Goal: Information Seeking & Learning: Find contact information

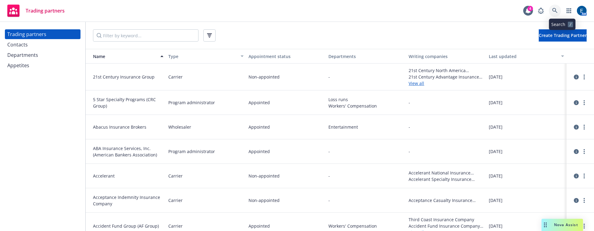
click at [558, 10] on icon at bounding box center [554, 10] width 5 height 5
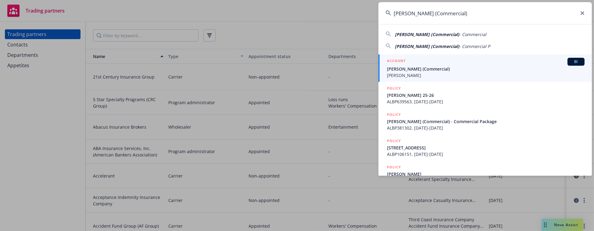
type input "Alexandra Sarigianides (Commercial)"
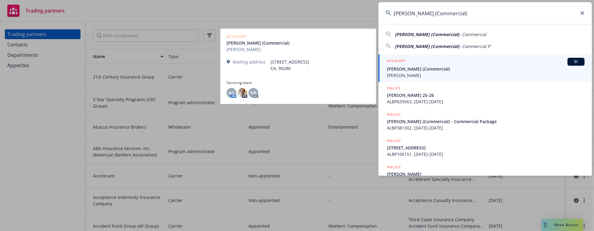
click at [423, 67] on span "Alexandra Sarigianides (Commercial)" at bounding box center [486, 69] width 198 height 6
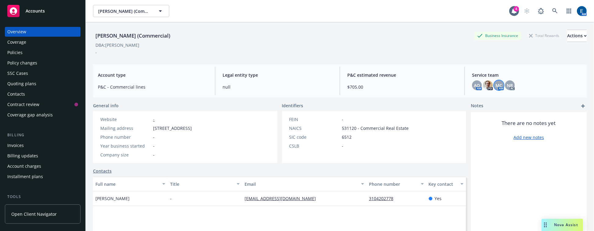
click at [497, 80] on div "MC" at bounding box center [499, 85] width 10 height 10
click at [507, 82] on span "NR" at bounding box center [510, 85] width 6 height 6
click at [474, 83] on span "AO" at bounding box center [477, 85] width 6 height 6
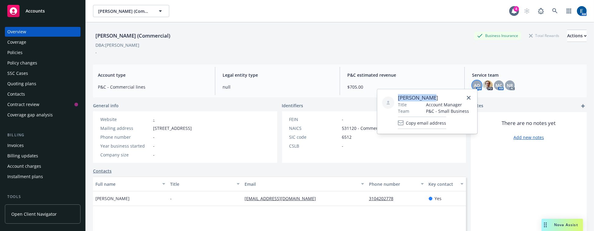
drag, startPoint x: 435, startPoint y: 96, endPoint x: 396, endPoint y: 97, distance: 39.0
click at [396, 97] on div "Adessa Owens Title Account Manager Team P&C - Small Business Copy email address" at bounding box center [427, 111] width 90 height 35
copy span "Adessa Owens"
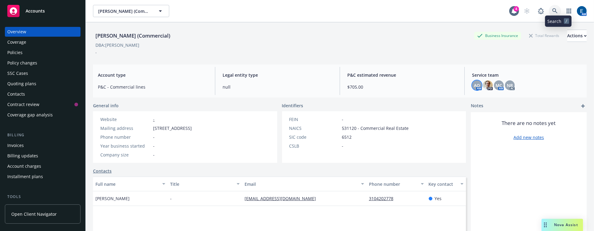
click at [556, 12] on link at bounding box center [555, 11] width 12 height 12
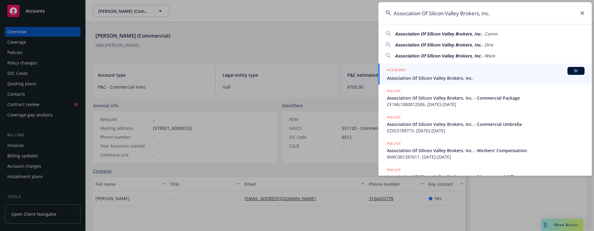
type input "Association Of Silicon Valley Brokers, Inc."
click at [409, 76] on span "Association Of Silicon Valley Brokers, Inc." at bounding box center [486, 78] width 198 height 6
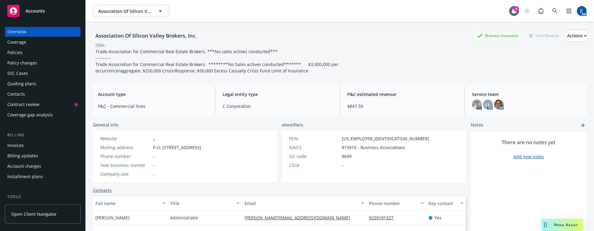
click at [494, 105] on div "AM" at bounding box center [499, 104] width 10 height 10
click at [495, 103] on img at bounding box center [499, 104] width 10 height 10
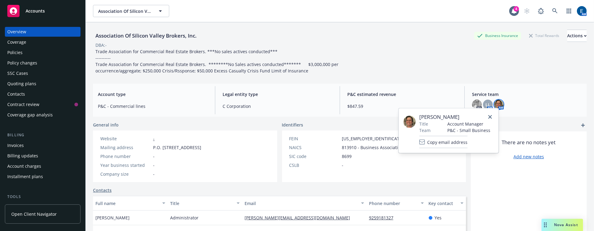
drag, startPoint x: 464, startPoint y: 115, endPoint x: 415, endPoint y: 115, distance: 49.4
click at [415, 116] on div "[PERSON_NAME] Title Account Manager Team P&C - Small Business Copy email address" at bounding box center [448, 130] width 90 height 35
copy div "[PERSON_NAME]"
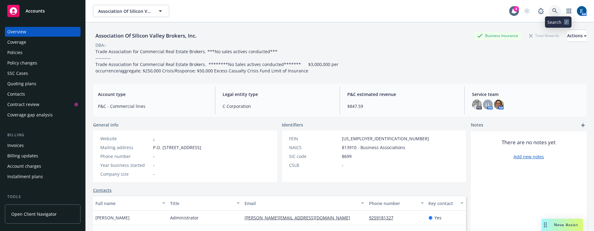
click at [555, 8] on icon at bounding box center [554, 10] width 5 height 5
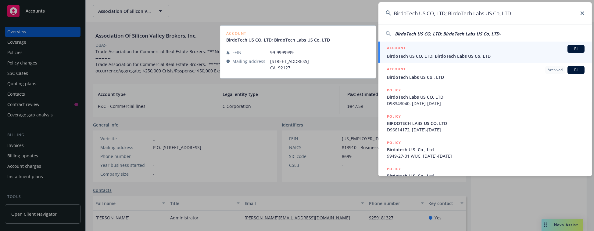
type input "BirdoTech US CO, LTD; BirdoTech Labs US Co, LTD"
click at [421, 53] on span "BirdoTech US CO, LTD; BirdoTech Labs US Co, LTD" at bounding box center [486, 56] width 198 height 6
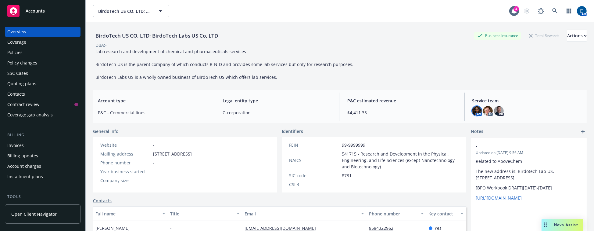
click at [474, 107] on img at bounding box center [477, 111] width 10 height 10
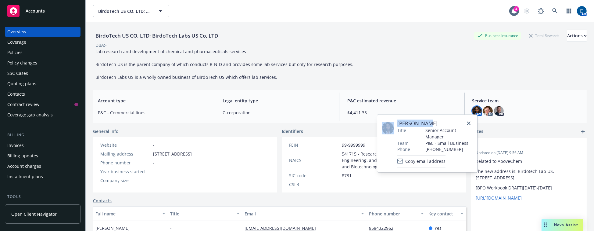
drag, startPoint x: 426, startPoint y: 122, endPoint x: 393, endPoint y: 122, distance: 32.6
click at [393, 122] on div "Ashley Mack Title Senior Account Manager Team P&C - Small Business Phone (650) …" at bounding box center [427, 144] width 90 height 48
copy div "Ashley Mack"
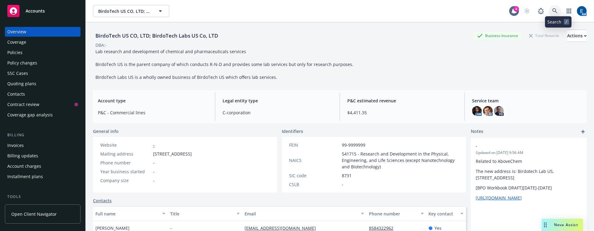
click at [558, 8] on icon at bounding box center [554, 10] width 5 height 5
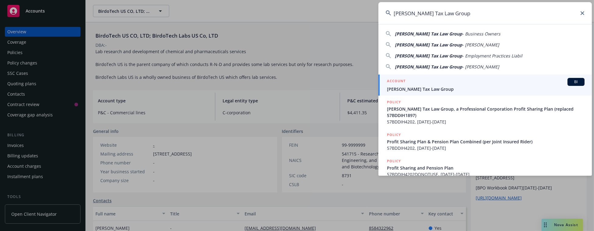
type input "Brager Tax Law Group"
click at [420, 84] on div "ACCOUNT BI" at bounding box center [486, 82] width 198 height 8
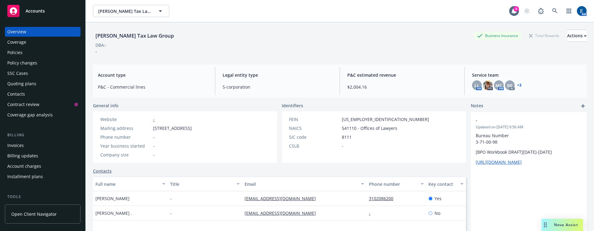
click at [517, 83] on link "+ 3" at bounding box center [519, 85] width 4 height 4
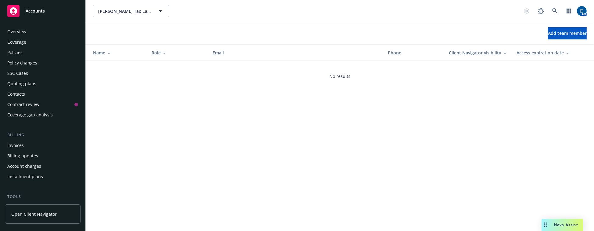
scroll to position [80, 0]
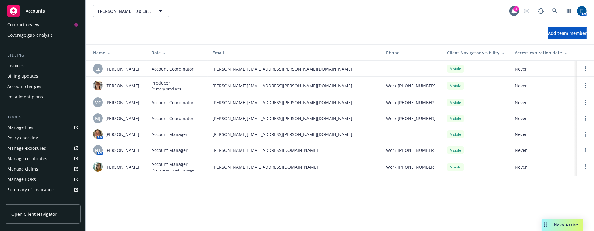
drag, startPoint x: 138, startPoint y: 130, endPoint x: 104, endPoint y: 129, distance: 34.5
click at [104, 129] on div "AM Nicholas Baldwin" at bounding box center [117, 134] width 49 height 10
click at [121, 163] on span "Sally Poole" at bounding box center [122, 166] width 34 height 6
drag, startPoint x: 127, startPoint y: 163, endPoint x: 105, endPoint y: 165, distance: 22.4
click at [105, 165] on div "Sally Poole" at bounding box center [117, 167] width 49 height 10
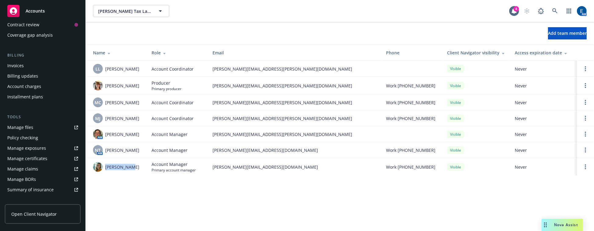
copy span "Sally Poole"
click at [557, 8] on icon at bounding box center [554, 10] width 5 height 5
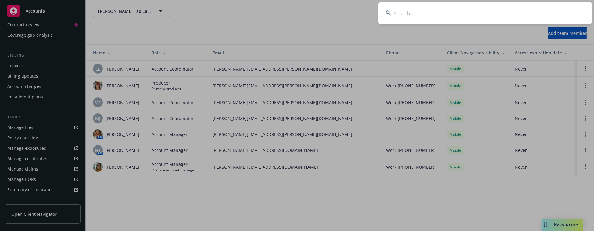
click at [424, 13] on input at bounding box center [484, 13] width 213 height 22
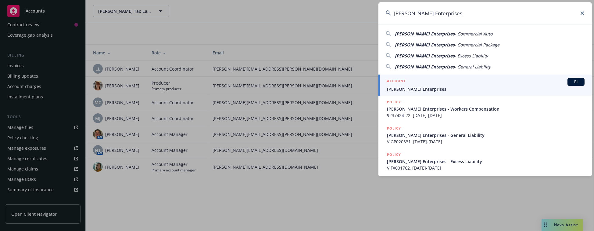
type input "Bryan Masterson Enterprises"
click at [421, 86] on span "Bryan Masterson Enterprises" at bounding box center [486, 89] width 198 height 6
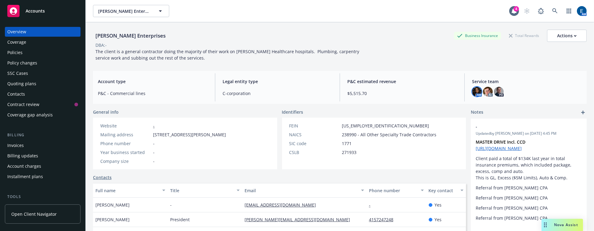
click at [472, 89] on img at bounding box center [477, 92] width 10 height 10
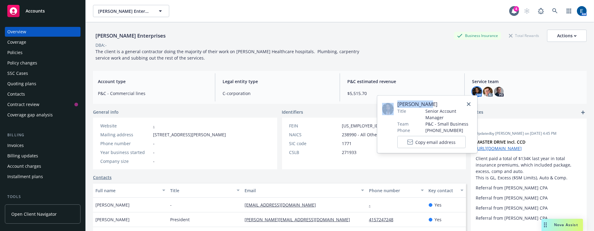
drag, startPoint x: 432, startPoint y: 102, endPoint x: 393, endPoint y: 103, distance: 39.3
click at [393, 103] on div "Ashley Mack Title Senior Account Manager Team P&C - Small Business Phone (650) …" at bounding box center [427, 124] width 90 height 48
copy div "Ashley Mack"
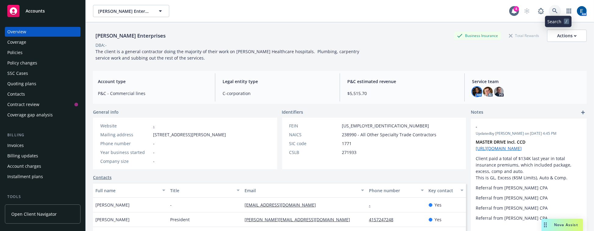
click at [556, 8] on icon at bounding box center [554, 10] width 5 height 5
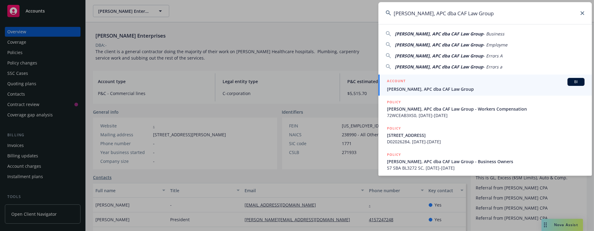
type input "[PERSON_NAME], APC dba CAF Law Group"
click at [450, 83] on div "ACCOUNT BI" at bounding box center [486, 82] width 198 height 8
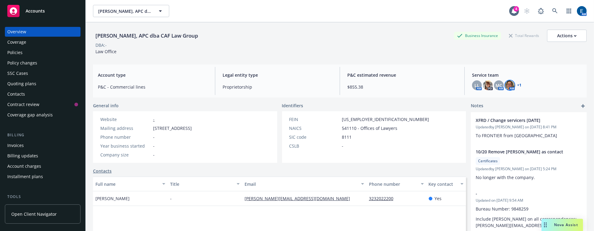
click at [507, 83] on img at bounding box center [510, 85] width 10 height 10
click at [517, 83] on link "+ 1" at bounding box center [519, 85] width 4 height 4
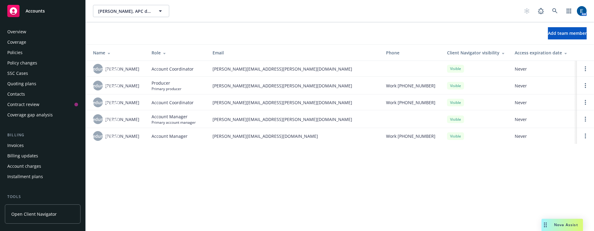
scroll to position [80, 0]
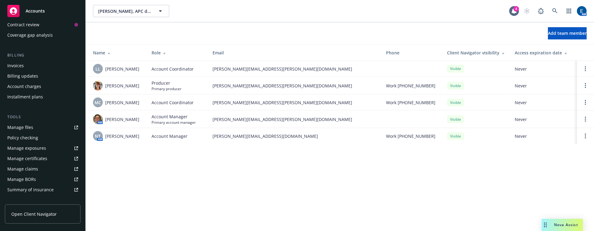
drag, startPoint x: 141, startPoint y: 116, endPoint x: 103, endPoint y: 113, distance: 37.3
click at [103, 114] on div "AM Nicholas Baldwin" at bounding box center [117, 119] width 49 height 10
copy div "AM Nicholas Baldwin"
click at [559, 5] on link at bounding box center [555, 11] width 12 height 12
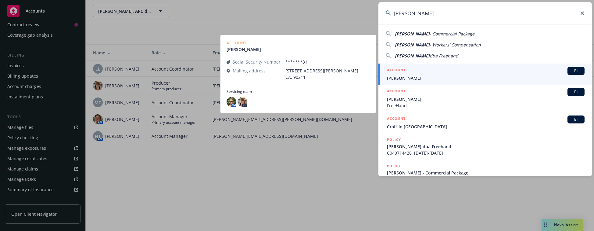
type input "Carol Sauvion"
click at [440, 75] on span "Carol Sauvion" at bounding box center [486, 78] width 198 height 6
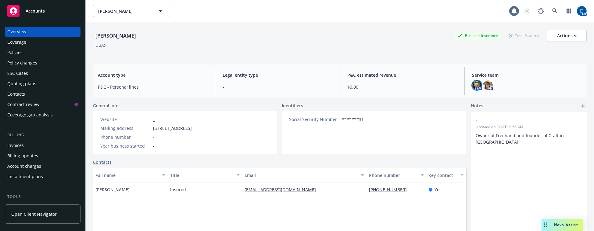
click at [472, 82] on img at bounding box center [477, 85] width 10 height 10
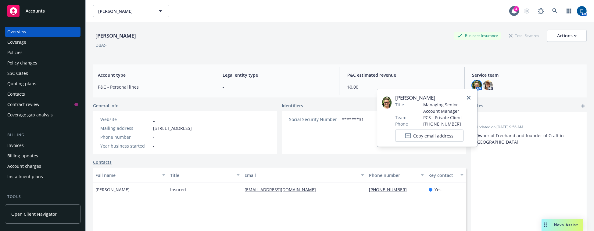
drag, startPoint x: 442, startPoint y: 98, endPoint x: 391, endPoint y: 96, distance: 51.5
click at [391, 96] on div "Jenn Meimerstorf Title Managing Senior Account Manager Team PCS - Private Clien…" at bounding box center [427, 118] width 90 height 48
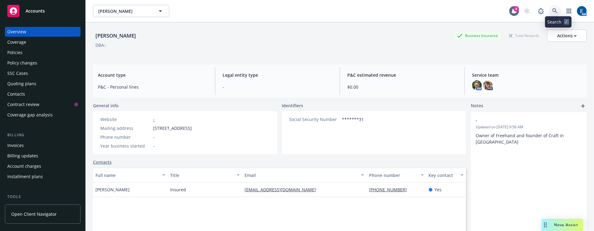
click at [558, 8] on icon at bounding box center [554, 10] width 5 height 5
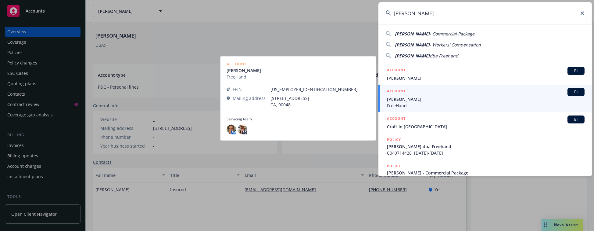
type input "Carol Sauvion"
click at [432, 96] on span "Carol Sauvion" at bounding box center [486, 99] width 198 height 6
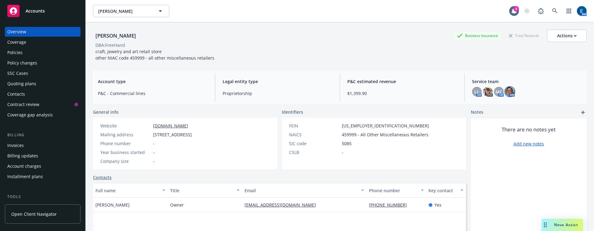
click at [507, 88] on img at bounding box center [510, 92] width 10 height 10
click at [476, 87] on div "LL" at bounding box center [477, 92] width 10 height 10
click at [495, 88] on span "MC" at bounding box center [498, 91] width 7 height 6
click at [505, 87] on img at bounding box center [510, 92] width 10 height 10
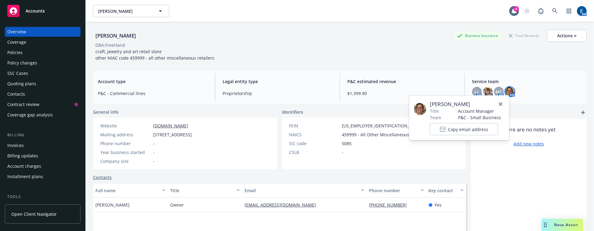
drag, startPoint x: 472, startPoint y: 100, endPoint x: 428, endPoint y: 102, distance: 43.3
click at [430, 102] on span "[PERSON_NAME]" at bounding box center [465, 103] width 71 height 7
copy span "[PERSON_NAME]"
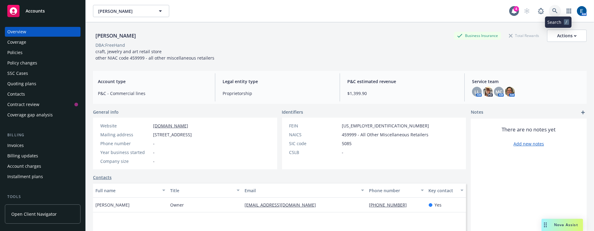
click at [558, 9] on icon at bounding box center [554, 10] width 5 height 5
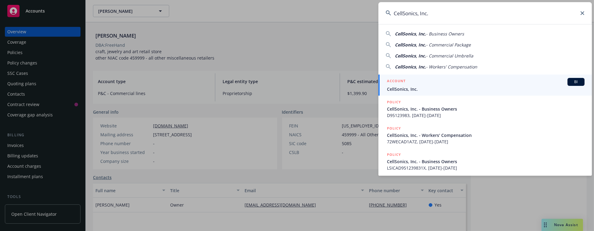
type input "CellSonics, Inc."
click at [424, 86] on span "CellSonics, Inc." at bounding box center [486, 89] width 198 height 6
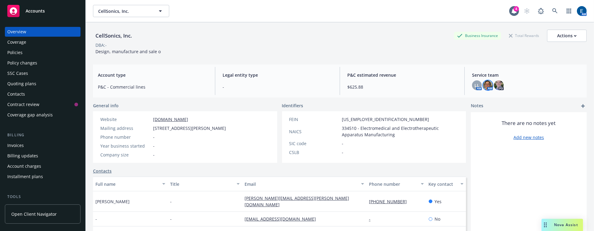
click at [483, 81] on img at bounding box center [488, 85] width 10 height 10
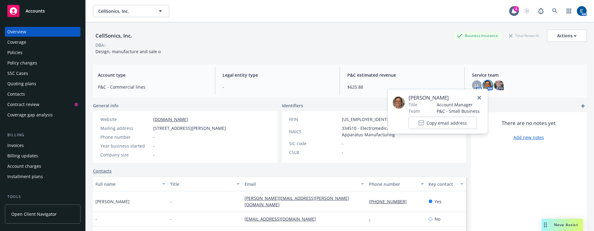
drag, startPoint x: 449, startPoint y: 95, endPoint x: 404, endPoint y: 96, distance: 45.4
click at [404, 96] on div "Nicholas Baldwin Title Account Manager Team P&C - Small Business Copy email add…" at bounding box center [438, 111] width 90 height 35
copy div "[PERSON_NAME]"
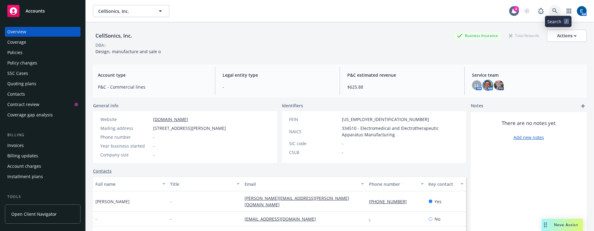
click at [561, 7] on link at bounding box center [555, 11] width 12 height 12
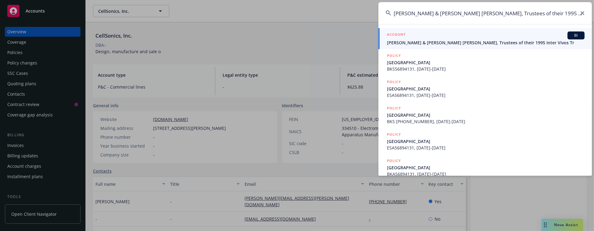
type input "Edward G. Rosen & Arlene Linda Rosen, Trustees of their 1995 Inter Vivos Tr"
click at [416, 41] on span "Edward G. Rosen & Arlene Linda Rosen, Trustees of their 1995 Inter Vivos Tr" at bounding box center [486, 42] width 198 height 6
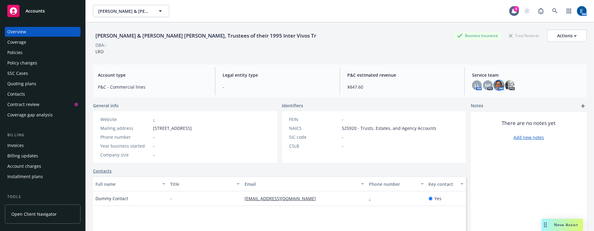
click at [498, 82] on div "AM" at bounding box center [499, 85] width 10 height 10
click at [494, 82] on img at bounding box center [499, 85] width 10 height 10
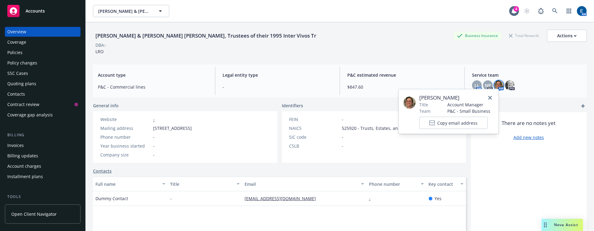
drag, startPoint x: 458, startPoint y: 96, endPoint x: 415, endPoint y: 98, distance: 43.1
click at [416, 98] on div "Nicholas Baldwin Title Account Manager Team P&C - Small Business Copy email add…" at bounding box center [448, 111] width 90 height 35
copy div "[PERSON_NAME]"
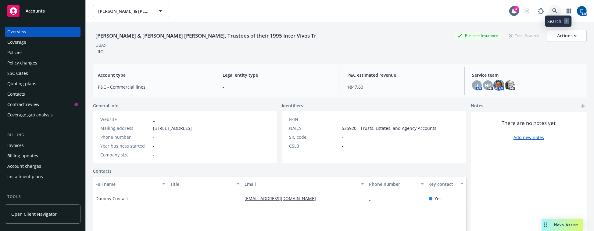
click at [557, 8] on icon at bounding box center [554, 10] width 5 height 5
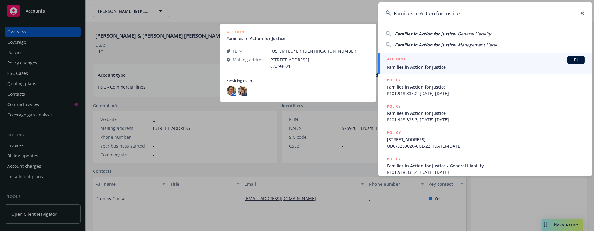
type input "Families in Action for Justice"
click at [423, 61] on div "ACCOUNT BI" at bounding box center [486, 60] width 198 height 8
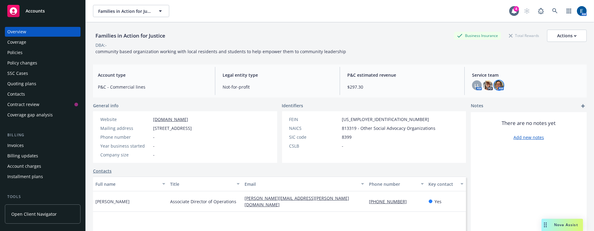
click at [496, 83] on img at bounding box center [499, 85] width 10 height 10
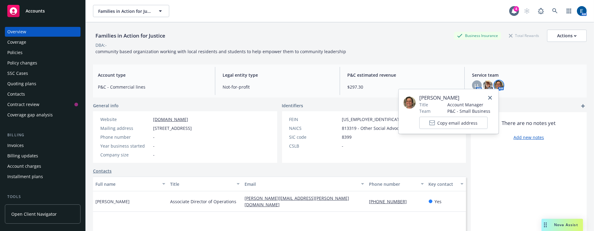
drag, startPoint x: 460, startPoint y: 96, endPoint x: 418, endPoint y: 97, distance: 42.4
click at [418, 97] on div "Nicholas Baldwin Title Account Manager Team P&C - Small Business Copy email add…" at bounding box center [448, 111] width 90 height 35
copy div "[PERSON_NAME]"
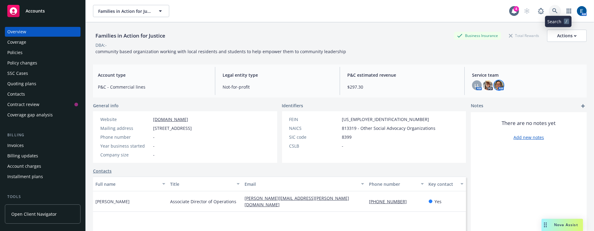
click at [558, 8] on icon at bounding box center [554, 10] width 5 height 5
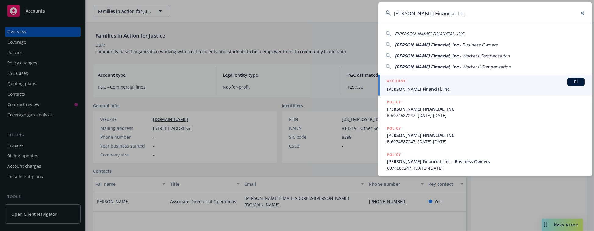
type input "Farrell Financial, Inc."
click at [464, 85] on div "ACCOUNT BI" at bounding box center [486, 82] width 198 height 8
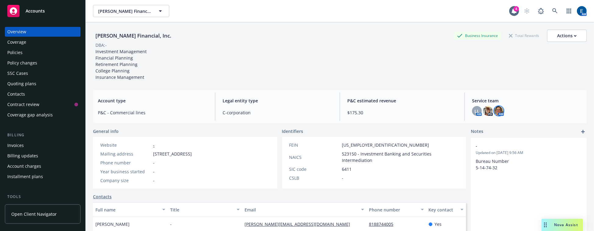
click at [494, 107] on img at bounding box center [499, 111] width 10 height 10
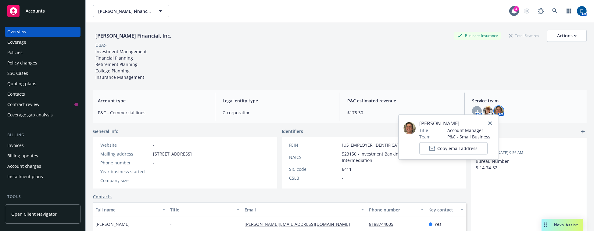
drag, startPoint x: 461, startPoint y: 123, endPoint x: 418, endPoint y: 121, distance: 43.6
click at [418, 121] on div "Nicholas Baldwin Title Account Manager Team P&C - Small Business Copy email add…" at bounding box center [448, 137] width 90 height 35
copy div "[PERSON_NAME]"
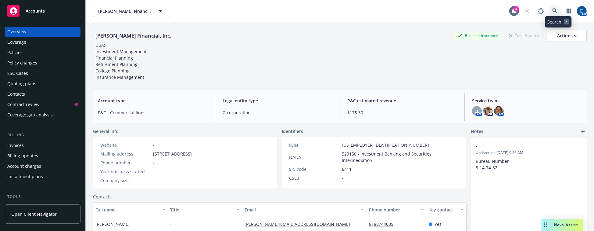
click at [557, 9] on icon at bounding box center [554, 10] width 5 height 5
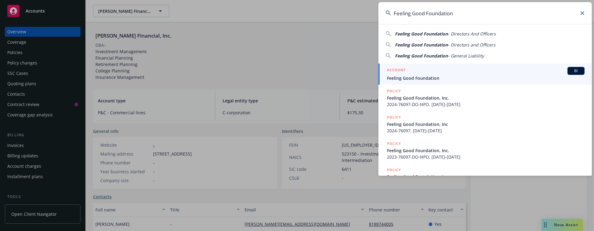
type input "Feeling Good Foundation"
click at [406, 76] on span "Feeling Good Foundation" at bounding box center [486, 78] width 198 height 6
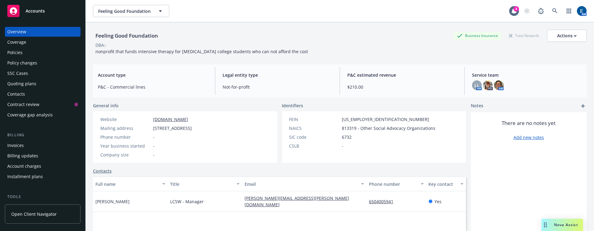
click at [498, 83] on div "AM" at bounding box center [499, 85] width 10 height 10
click at [496, 82] on img at bounding box center [499, 85] width 10 height 10
click at [558, 10] on icon at bounding box center [554, 10] width 5 height 5
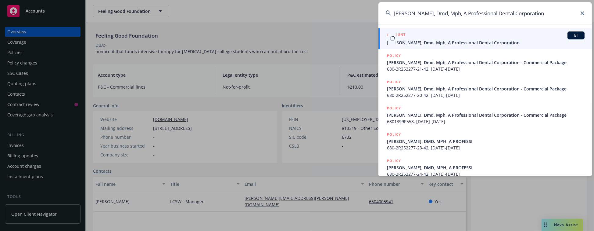
type input "James Ho, Dmd, Mph, A Professional Dental Corporation"
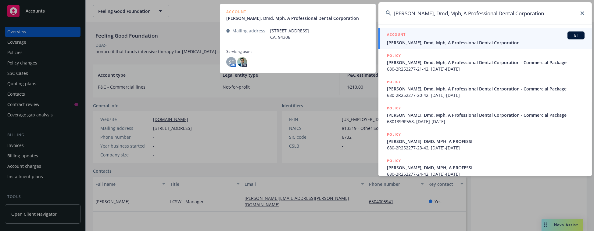
click at [433, 45] on span "James Ho, Dmd, Mph, A Professional Dental Corporation" at bounding box center [486, 42] width 198 height 6
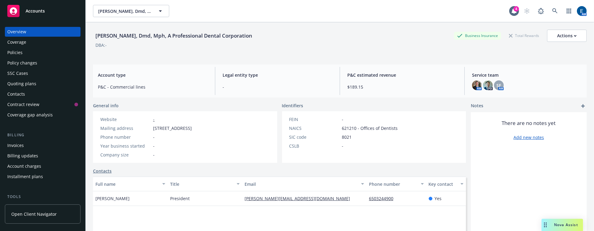
drag, startPoint x: 490, startPoint y: 81, endPoint x: 489, endPoint y: 77, distance: 5.0
click at [494, 81] on div "SF" at bounding box center [499, 85] width 10 height 10
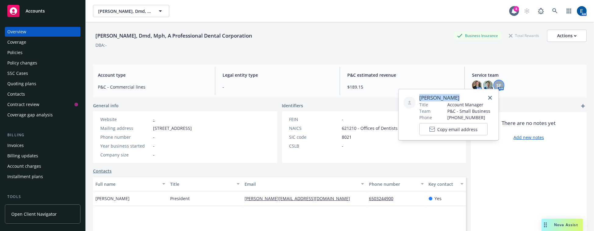
drag, startPoint x: 448, startPoint y: 95, endPoint x: 416, endPoint y: 95, distance: 32.6
click at [416, 95] on div "[PERSON_NAME] Title Account Manager Team P&C - Small Business Phone [PHONE_NUMB…" at bounding box center [448, 114] width 90 height 41
copy span "[PERSON_NAME]"
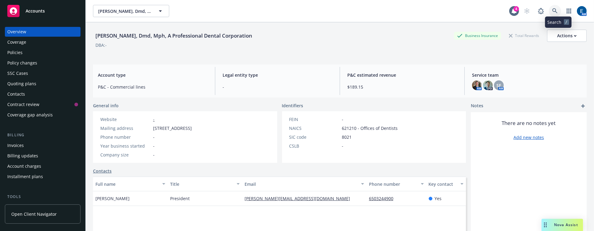
click at [558, 8] on icon at bounding box center [554, 10] width 5 height 5
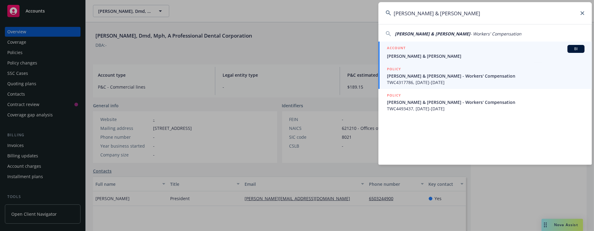
type input "Jesse & Elizabeth Bordiuk"
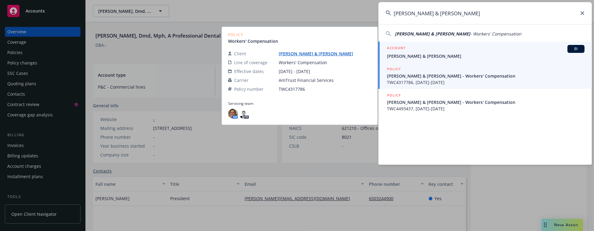
click at [418, 55] on span "Jesse & Elizabeth Bordiuk" at bounding box center [486, 56] width 198 height 6
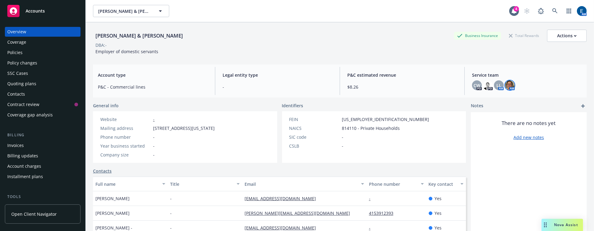
click at [505, 83] on img at bounding box center [510, 85] width 10 height 10
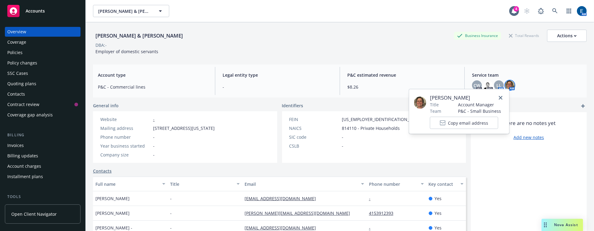
drag, startPoint x: 471, startPoint y: 95, endPoint x: 428, endPoint y: 95, distance: 43.3
click at [428, 95] on div "Nicholas Baldwin Title Account Manager Team P&C - Small Business Copy email add…" at bounding box center [459, 111] width 90 height 35
copy div "[PERSON_NAME]"
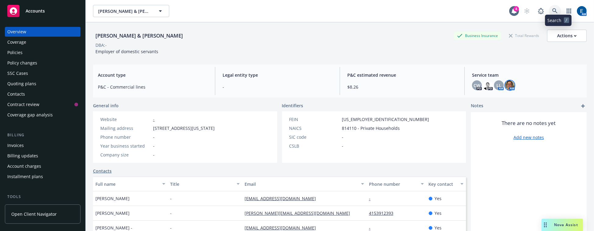
click at [558, 8] on icon at bounding box center [554, 10] width 5 height 5
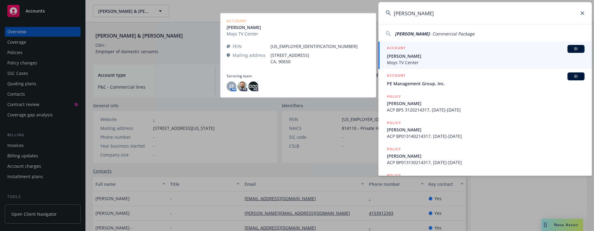
type input "Jose Ponce"
click at [410, 60] on span "Moys TV Center" at bounding box center [486, 62] width 198 height 6
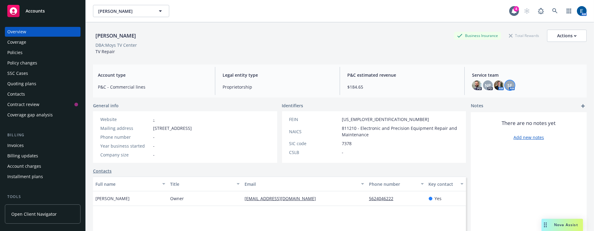
click at [508, 84] on span "SF" at bounding box center [510, 85] width 5 height 6
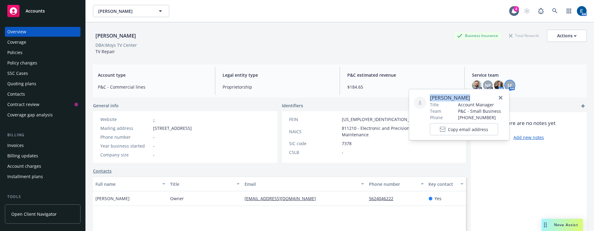
drag, startPoint x: 463, startPoint y: 95, endPoint x: 423, endPoint y: 95, distance: 40.3
click at [423, 95] on div "[PERSON_NAME] Title Account Manager Team P&C - Small Business Phone [PHONE_NUMB…" at bounding box center [459, 114] width 90 height 41
copy span "[PERSON_NAME]"
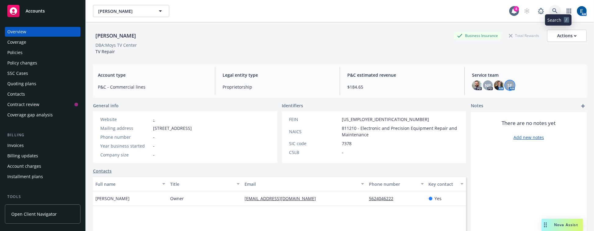
click at [557, 9] on icon at bounding box center [554, 10] width 5 height 5
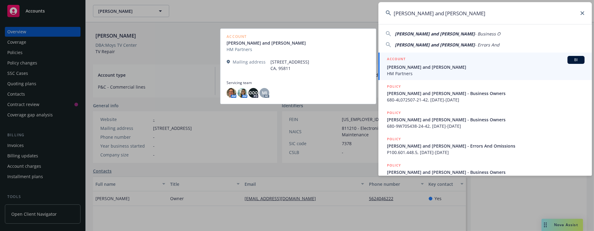
type input "[PERSON_NAME] and [PERSON_NAME]"
click at [398, 70] on span "[PERSON_NAME] and [PERSON_NAME]" at bounding box center [486, 67] width 198 height 6
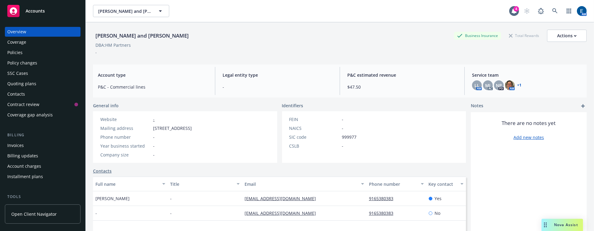
click at [517, 83] on link "+ 1" at bounding box center [519, 85] width 4 height 4
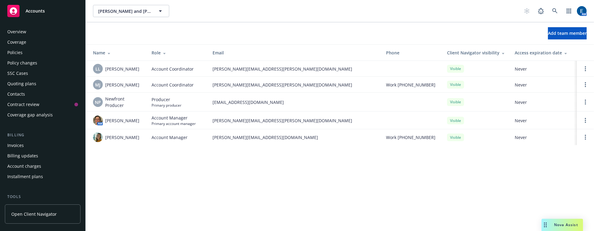
scroll to position [80, 0]
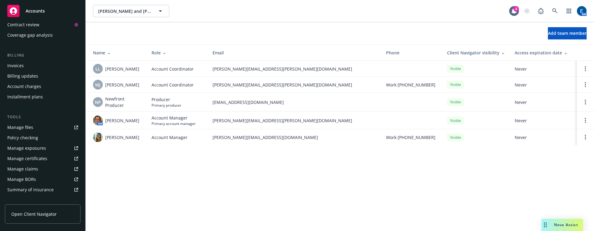
click at [137, 117] on span "[PERSON_NAME]" at bounding box center [122, 120] width 34 height 6
drag, startPoint x: 138, startPoint y: 114, endPoint x: 104, endPoint y: 114, distance: 33.5
click at [105, 117] on span "[PERSON_NAME]" at bounding box center [122, 120] width 34 height 6
copy span "[PERSON_NAME]"
click at [558, 8] on icon at bounding box center [554, 10] width 5 height 5
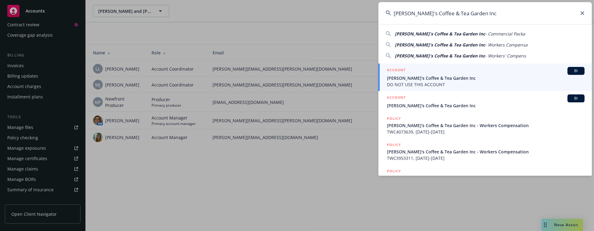
type input "[PERSON_NAME]'s Coffee & Tea Garden Inc"
click at [445, 80] on span "[PERSON_NAME]'s Coffee & Tea Garden Inc" at bounding box center [486, 78] width 198 height 6
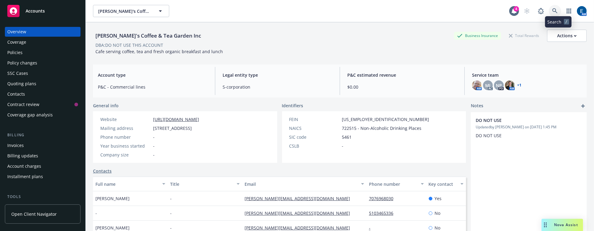
click at [558, 8] on icon at bounding box center [554, 10] width 5 height 5
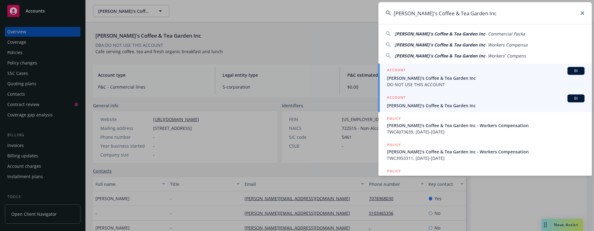
type input "[PERSON_NAME]'s Coffee & Tea Garden Inc"
click at [461, 108] on span "[PERSON_NAME]'s Coffee & Tea Garden Inc" at bounding box center [486, 105] width 198 height 6
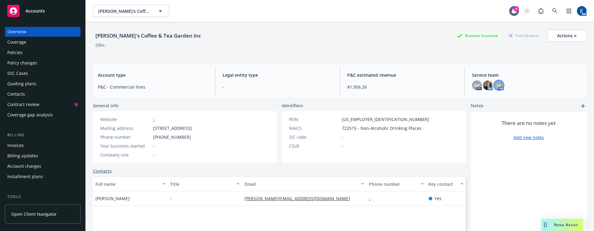
click at [497, 82] on span "SF" at bounding box center [499, 85] width 5 height 6
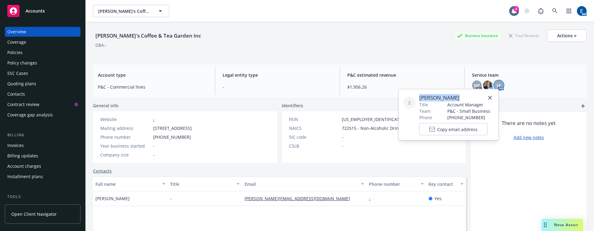
drag, startPoint x: 447, startPoint y: 97, endPoint x: 418, endPoint y: 97, distance: 29.0
click at [419, 97] on span "[PERSON_NAME]" at bounding box center [454, 97] width 71 height 7
copy span "[PERSON_NAME]"
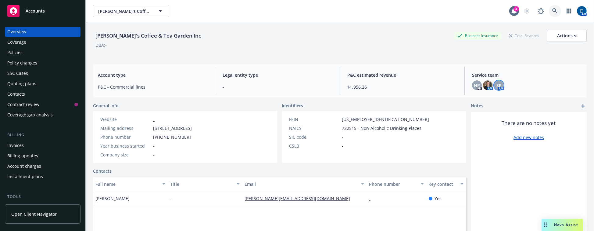
click at [556, 10] on icon at bounding box center [554, 10] width 5 height 5
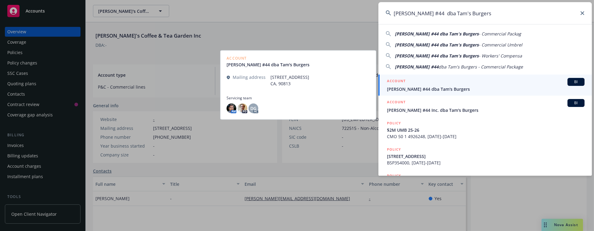
type input "[PERSON_NAME] #44 dba Tam's Burgers"
click at [436, 86] on span "[PERSON_NAME] #44 dba Tam's Burgers" at bounding box center [486, 89] width 198 height 6
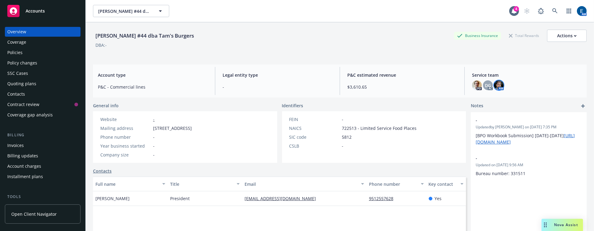
click at [494, 83] on img at bounding box center [499, 85] width 10 height 10
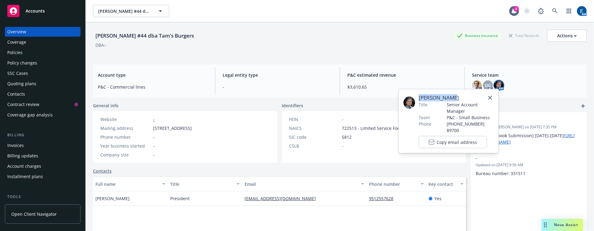
drag, startPoint x: 450, startPoint y: 96, endPoint x: 419, endPoint y: 96, distance: 30.8
click at [419, 96] on span "[PERSON_NAME]" at bounding box center [456, 97] width 75 height 7
copy span "[PERSON_NAME]"
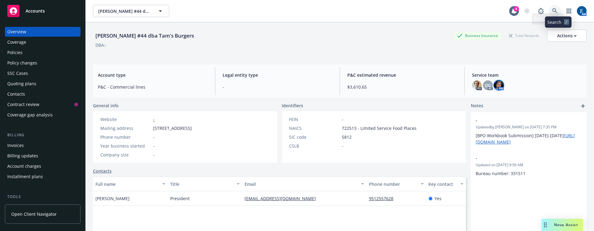
click at [558, 8] on icon at bounding box center [554, 10] width 5 height 5
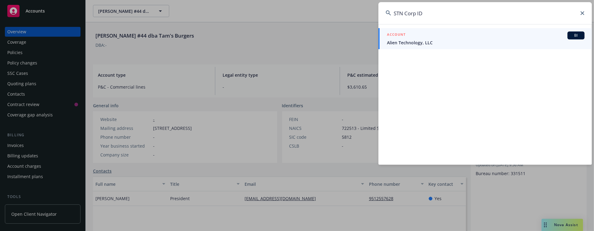
type input "STN Corp ID"
click at [428, 43] on span "Alien Technology, LLC" at bounding box center [486, 42] width 198 height 6
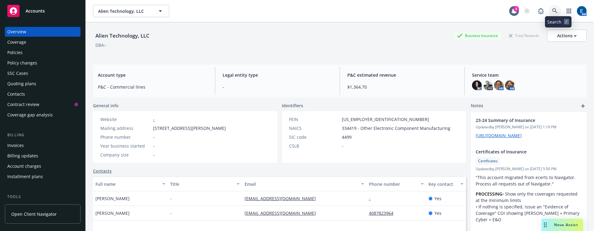
click at [553, 7] on link at bounding box center [555, 11] width 12 height 12
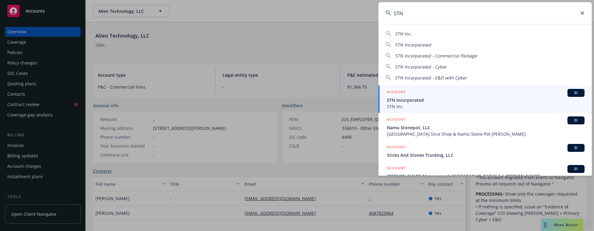
type input "STN"
click at [439, 96] on div "ACCOUNT BI" at bounding box center [486, 93] width 198 height 8
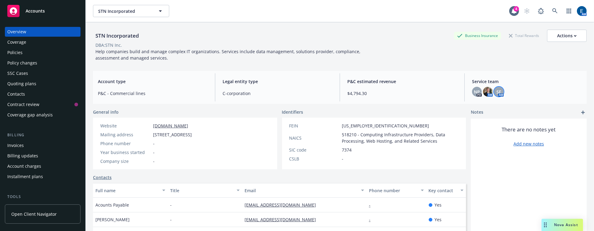
click at [497, 90] on span "SF" at bounding box center [499, 91] width 5 height 6
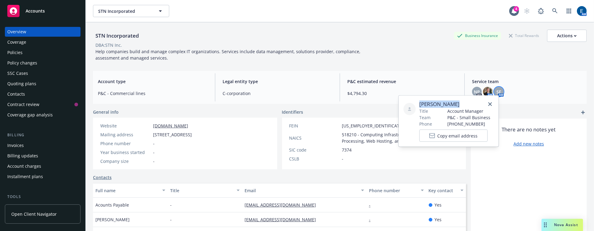
drag, startPoint x: 446, startPoint y: 103, endPoint x: 415, endPoint y: 103, distance: 31.1
click at [415, 103] on div "[PERSON_NAME] Title Account Manager Team P&C - Small Business Phone [PHONE_NUMB…" at bounding box center [448, 120] width 90 height 41
copy span "[PERSON_NAME]"
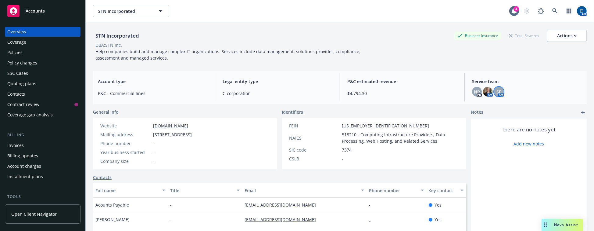
click at [18, 48] on div "Policies" at bounding box center [14, 53] width 15 height 10
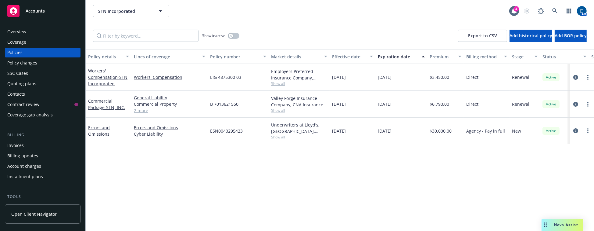
click at [280, 134] on span "Show all" at bounding box center [299, 136] width 56 height 5
click at [558, 9] on icon at bounding box center [554, 10] width 5 height 5
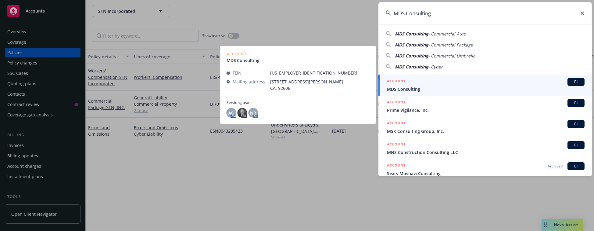
type input "MDS Consulting"
click at [409, 89] on span "MDS Consulting" at bounding box center [486, 89] width 198 height 6
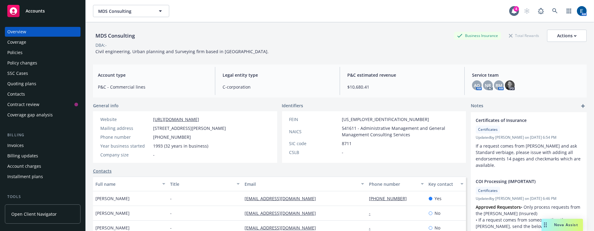
click at [15, 48] on div "Policies" at bounding box center [14, 53] width 15 height 10
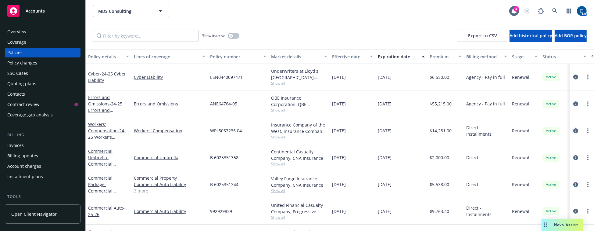
click at [574, 128] on icon "circleInformation" at bounding box center [575, 130] width 5 height 5
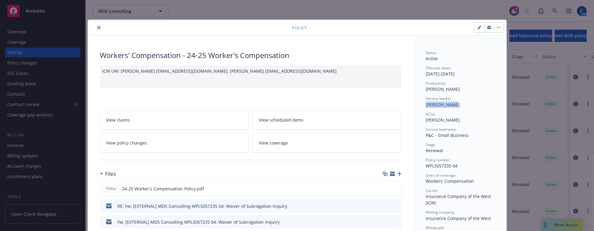
drag, startPoint x: 451, startPoint y: 95, endPoint x: 421, endPoint y: 93, distance: 30.2
click at [426, 96] on div "Service lead(s) [PERSON_NAME]" at bounding box center [460, 102] width 68 height 12
copy span "[PERSON_NAME]"
click at [97, 26] on icon "close" at bounding box center [99, 28] width 4 height 4
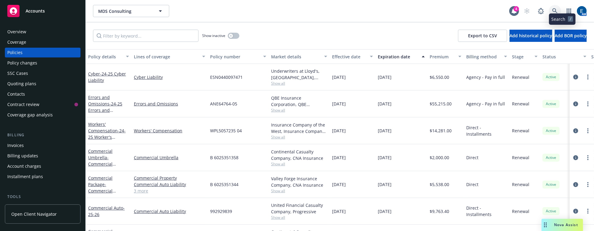
click at [557, 9] on icon at bounding box center [554, 10] width 5 height 5
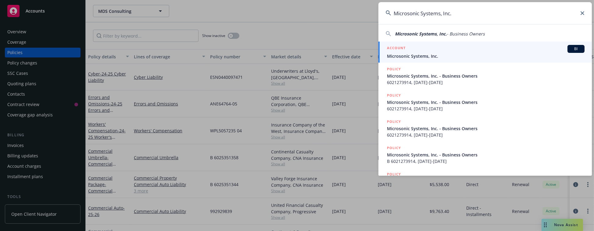
type input "Microsonic Systems, Inc."
click at [456, 54] on span "Microsonic Systems, Inc." at bounding box center [486, 56] width 198 height 6
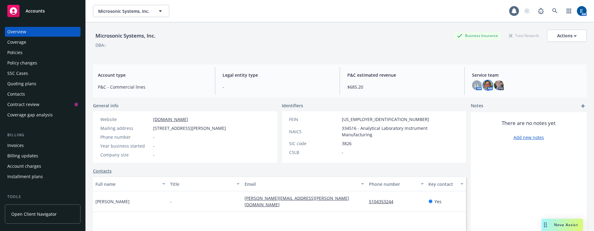
click at [484, 84] on img at bounding box center [488, 85] width 10 height 10
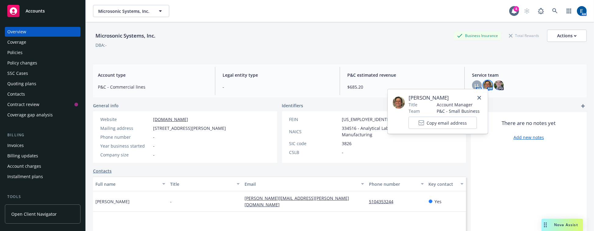
drag, startPoint x: 449, startPoint y: 95, endPoint x: 407, endPoint y: 95, distance: 41.5
click at [409, 95] on span "[PERSON_NAME]" at bounding box center [444, 97] width 71 height 7
copy span "[PERSON_NAME]"
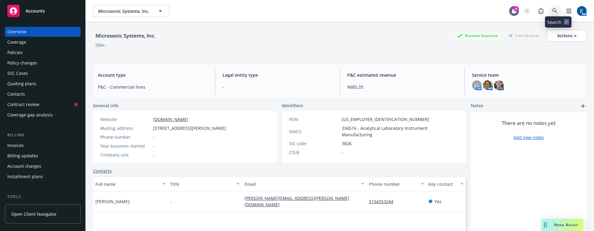
click at [558, 9] on icon at bounding box center [554, 10] width 5 height 5
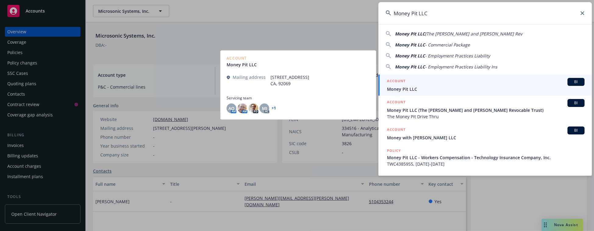
type input "Money Pit LLC"
click at [421, 86] on span "Money Pit LLC" at bounding box center [486, 89] width 198 height 6
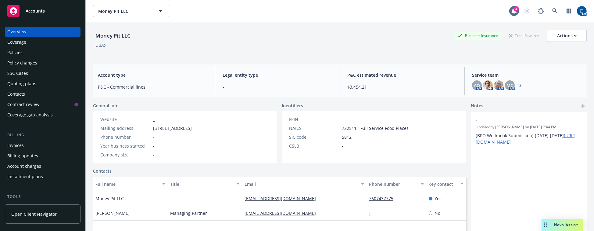
click at [517, 83] on link "+ 2" at bounding box center [519, 85] width 4 height 4
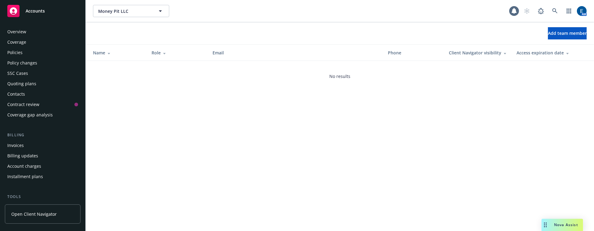
scroll to position [80, 0]
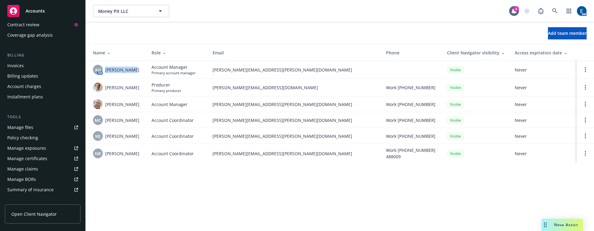
drag, startPoint x: 134, startPoint y: 65, endPoint x: 105, endPoint y: 67, distance: 28.4
click at [105, 67] on div "AO AM Adessa Owens" at bounding box center [117, 70] width 49 height 10
copy span "[PERSON_NAME]"
click at [560, 11] on link at bounding box center [555, 11] width 12 height 12
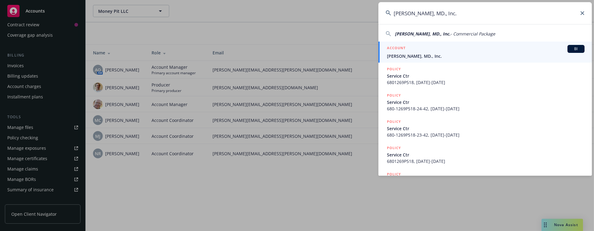
type input "Phillip Ng, MD., Inc."
click at [410, 53] on span "Phillip Ng, MD., Inc." at bounding box center [486, 56] width 198 height 6
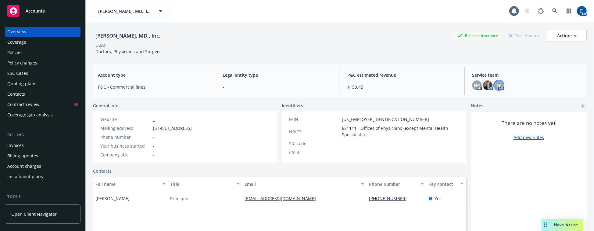
click at [496, 80] on div "SF" at bounding box center [499, 85] width 10 height 10
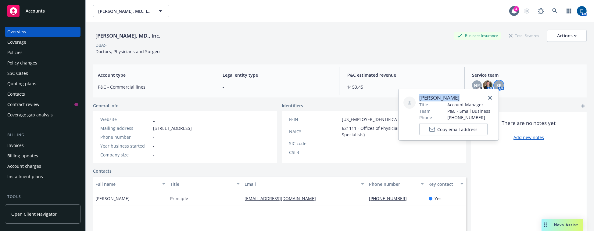
drag, startPoint x: 439, startPoint y: 95, endPoint x: 419, endPoint y: 94, distance: 20.1
click at [419, 94] on span "[PERSON_NAME]" at bounding box center [454, 97] width 71 height 7
copy span "[PERSON_NAME]"
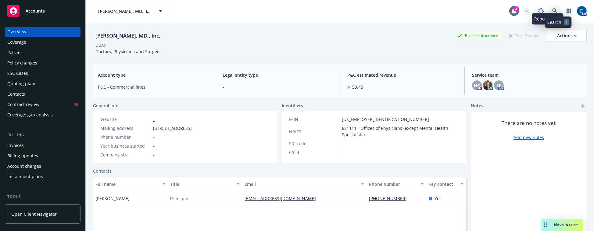
click at [558, 5] on link at bounding box center [555, 11] width 12 height 12
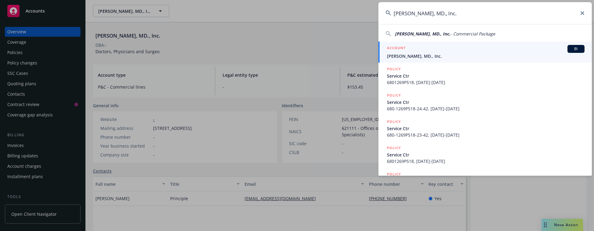
type input "Phillip Ng, MD., Inc."
click at [412, 54] on span "Phillip Ng, MD., Inc." at bounding box center [486, 56] width 198 height 6
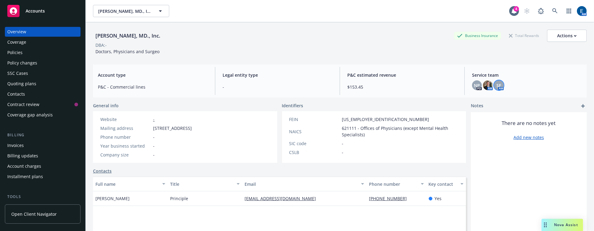
click at [494, 85] on div "SF" at bounding box center [499, 85] width 10 height 10
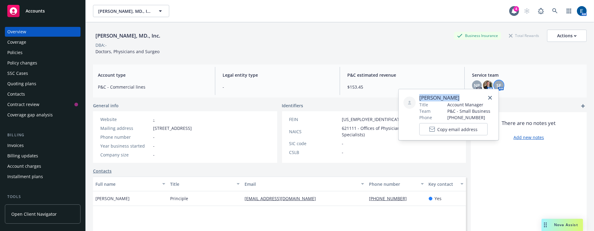
drag, startPoint x: 442, startPoint y: 96, endPoint x: 415, endPoint y: 95, distance: 27.5
click at [415, 95] on div "[PERSON_NAME] Title Account Manager Team P&C - Small Business Phone [PHONE_NUMB…" at bounding box center [448, 114] width 90 height 41
copy span "[PERSON_NAME]"
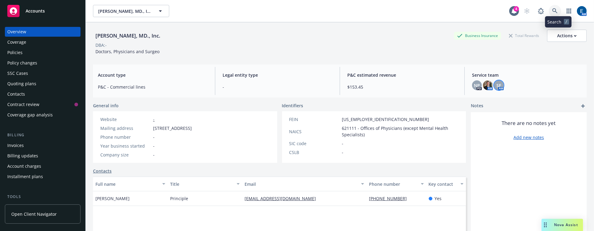
click at [556, 9] on icon at bounding box center [554, 10] width 5 height 5
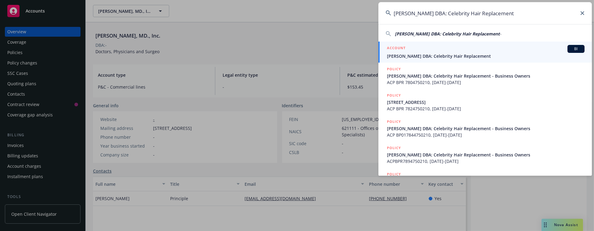
type input "Rudolph Saavedra DBA: Celebrity Hair Replacement"
click at [461, 56] on span "Rudolph Saavedra DBA: Celebrity Hair Replacement" at bounding box center [486, 56] width 198 height 6
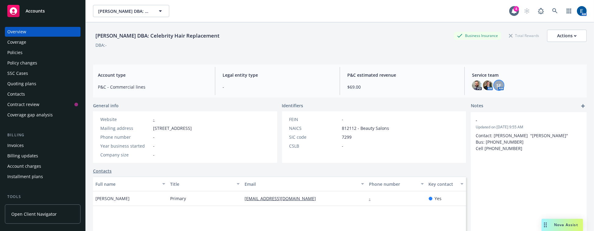
click at [494, 80] on div "SF" at bounding box center [499, 85] width 10 height 10
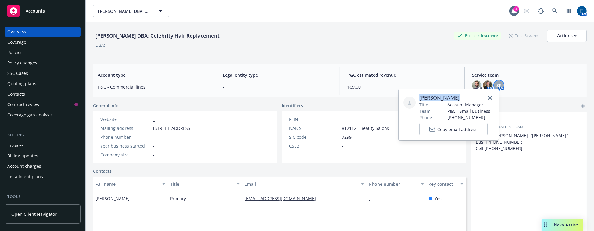
drag, startPoint x: 448, startPoint y: 96, endPoint x: 419, endPoint y: 96, distance: 29.3
click at [419, 96] on span "[PERSON_NAME]" at bounding box center [454, 97] width 71 height 7
copy span "[PERSON_NAME]"
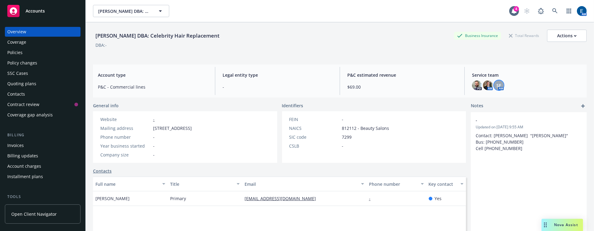
click at [561, 0] on div "Rudolph Saavedra DBA: Celebrity Hair Replacement Rudolph Saavedra DBA: Celebrit…" at bounding box center [340, 11] width 508 height 22
click at [557, 8] on icon at bounding box center [554, 10] width 5 height 5
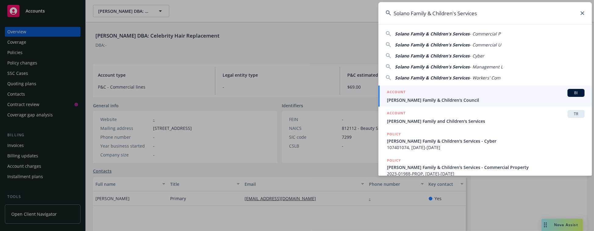
type input "Solano Family & Children's Services"
click at [423, 91] on div "ACCOUNT BI" at bounding box center [486, 93] width 198 height 8
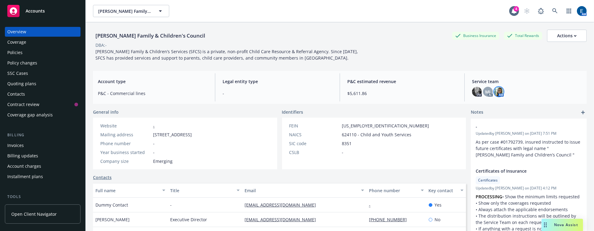
click at [494, 91] on img at bounding box center [499, 92] width 10 height 10
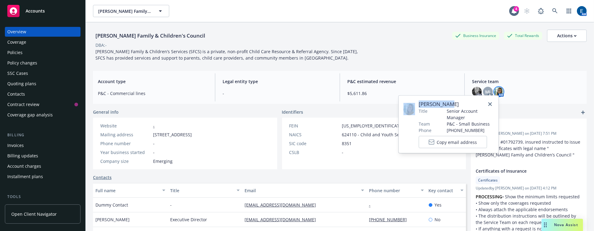
drag, startPoint x: 444, startPoint y: 103, endPoint x: 417, endPoint y: 103, distance: 26.8
click at [417, 103] on div "Sally Poole Title Senior Account Manager Team P&C - Small Business Phone (410) …" at bounding box center [448, 124] width 90 height 48
copy div "[PERSON_NAME]"
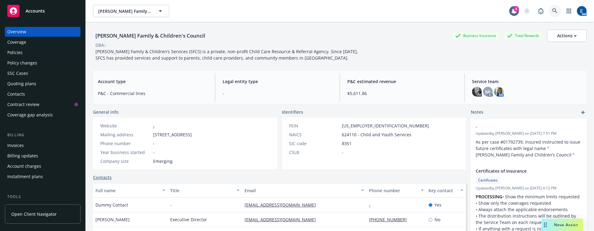
click at [558, 11] on icon at bounding box center [554, 10] width 5 height 5
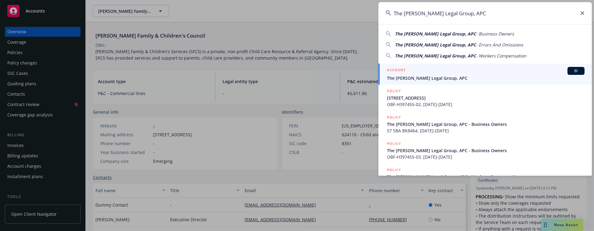
type input "The Hahn Legal Group, APC"
click at [447, 73] on div "ACCOUNT BI" at bounding box center [486, 71] width 198 height 8
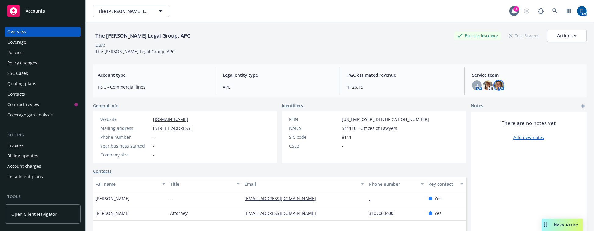
click at [497, 82] on img at bounding box center [499, 85] width 10 height 10
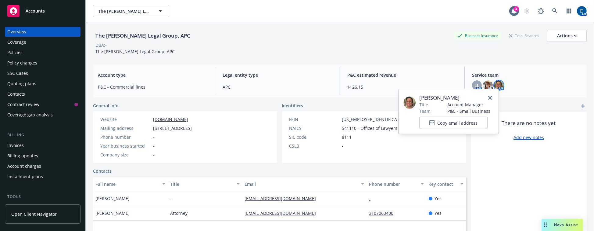
drag, startPoint x: 463, startPoint y: 98, endPoint x: 419, endPoint y: 95, distance: 44.9
click at [419, 95] on span "[PERSON_NAME]" at bounding box center [454, 97] width 71 height 7
copy span "[PERSON_NAME]"
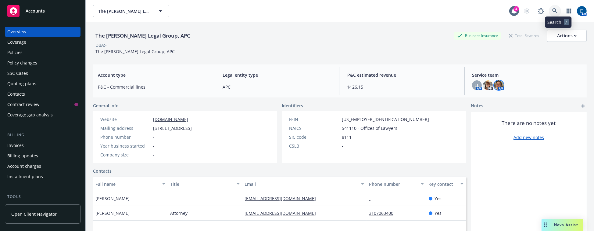
click at [558, 9] on icon at bounding box center [554, 10] width 5 height 5
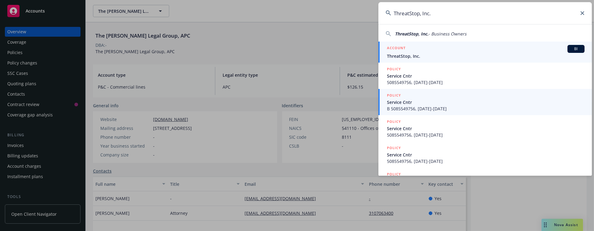
type input "ThreatStop, Inc."
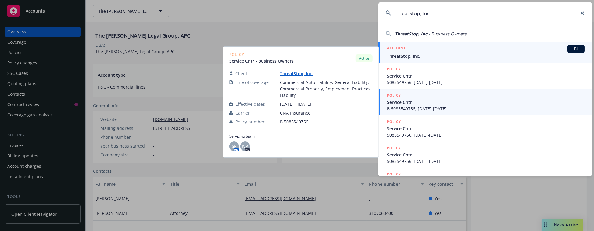
click at [436, 53] on span "ThreatStop, Inc." at bounding box center [486, 56] width 198 height 6
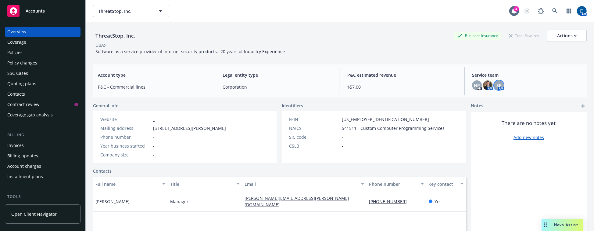
click at [497, 82] on span "SF" at bounding box center [499, 85] width 5 height 6
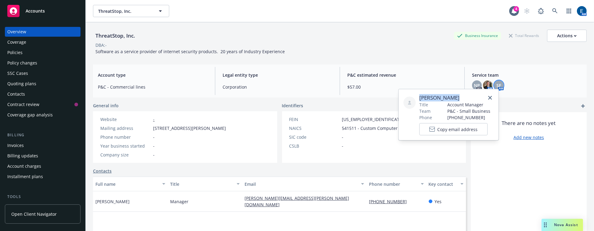
drag, startPoint x: 444, startPoint y: 95, endPoint x: 412, endPoint y: 95, distance: 32.6
click at [412, 95] on div "[PERSON_NAME] Title Account Manager Team P&C - Small Business Phone [PHONE_NUMB…" at bounding box center [448, 114] width 90 height 41
copy span "[PERSON_NAME]"
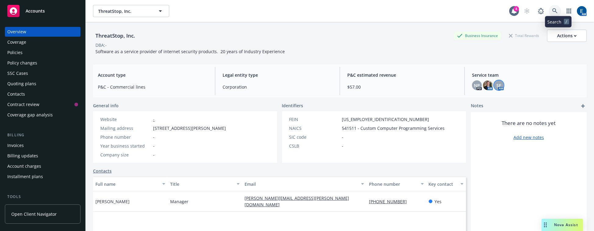
click at [557, 8] on icon at bounding box center [554, 10] width 5 height 5
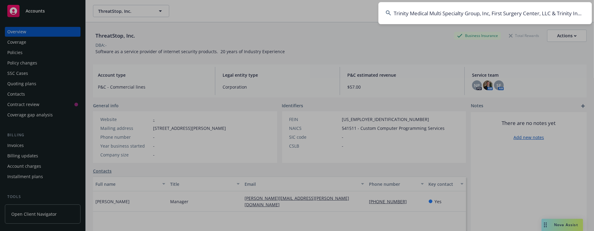
scroll to position [0, 72]
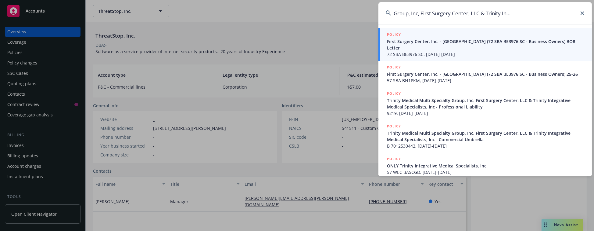
type input "Trinity Medical Multi Specialty Group, Inc, First Surgery Center, LLC & Trinity…"
click at [420, 51] on span "72 SBA BE3976 SC, 07/26/2023-07/26/2024" at bounding box center [486, 54] width 198 height 6
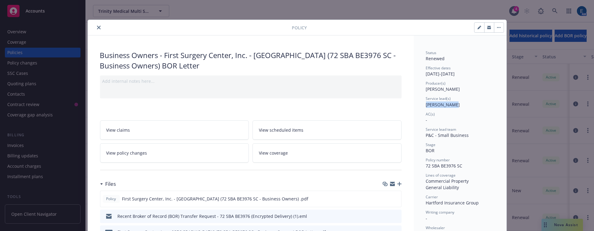
drag, startPoint x: 450, startPoint y: 95, endPoint x: 420, endPoint y: 94, distance: 30.2
copy span "James Seagle"
click at [97, 26] on icon "close" at bounding box center [99, 28] width 4 height 4
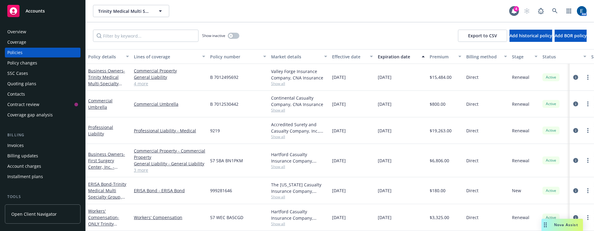
click at [145, 80] on link "4 more" at bounding box center [169, 83] width 71 height 6
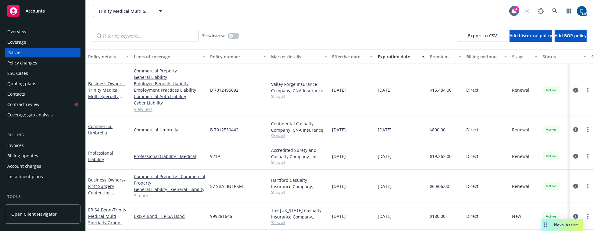
click at [573, 88] on icon "circleInformation" at bounding box center [575, 90] width 5 height 5
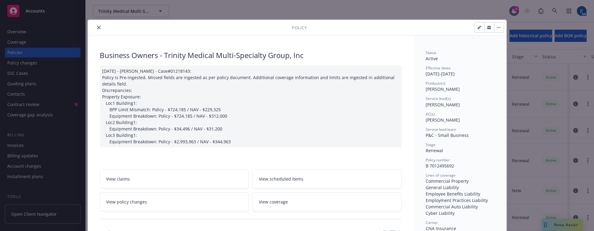
click at [97, 27] on icon "close" at bounding box center [99, 28] width 4 height 4
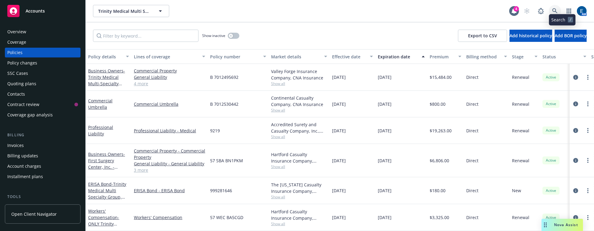
click at [557, 8] on icon at bounding box center [554, 10] width 5 height 5
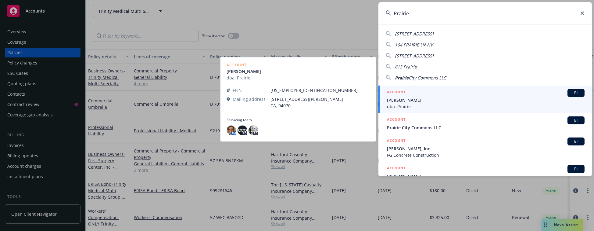
type input "Prairie"
click at [411, 100] on span "Bill Ryan" at bounding box center [486, 100] width 198 height 6
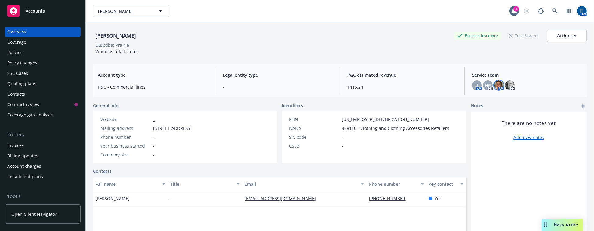
click at [495, 83] on img at bounding box center [499, 85] width 10 height 10
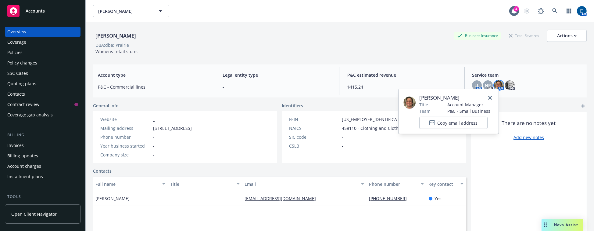
drag, startPoint x: 459, startPoint y: 96, endPoint x: 412, endPoint y: 98, distance: 47.3
click at [412, 98] on div "Nicholas Baldwin Title Account Manager Team P&C - Small Business Copy email add…" at bounding box center [448, 111] width 90 height 35
copy div "[PERSON_NAME]"
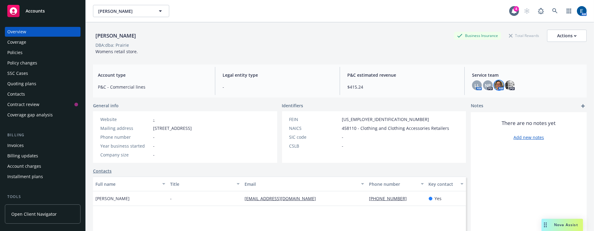
click at [552, 6] on div "AM" at bounding box center [554, 11] width 66 height 12
click at [555, 8] on icon at bounding box center [554, 10] width 5 height 5
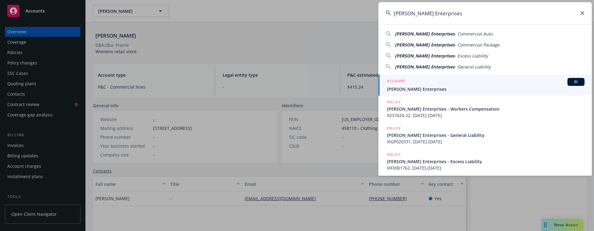
type input "Bryan Masterson Enterprises"
click at [421, 83] on div "ACCOUNT BI" at bounding box center [486, 82] width 198 height 8
